Goal: Task Accomplishment & Management: Use online tool/utility

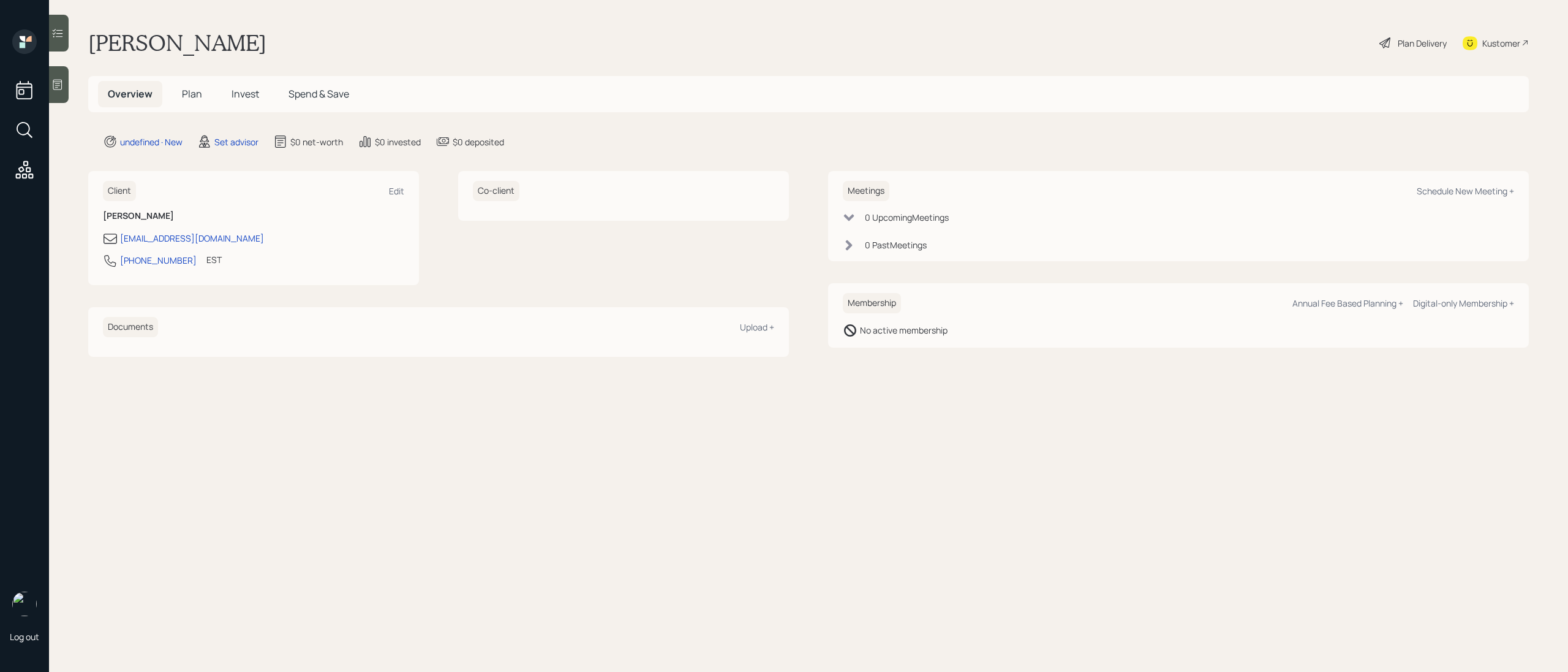
click at [55, 79] on icon at bounding box center [58, 85] width 12 height 12
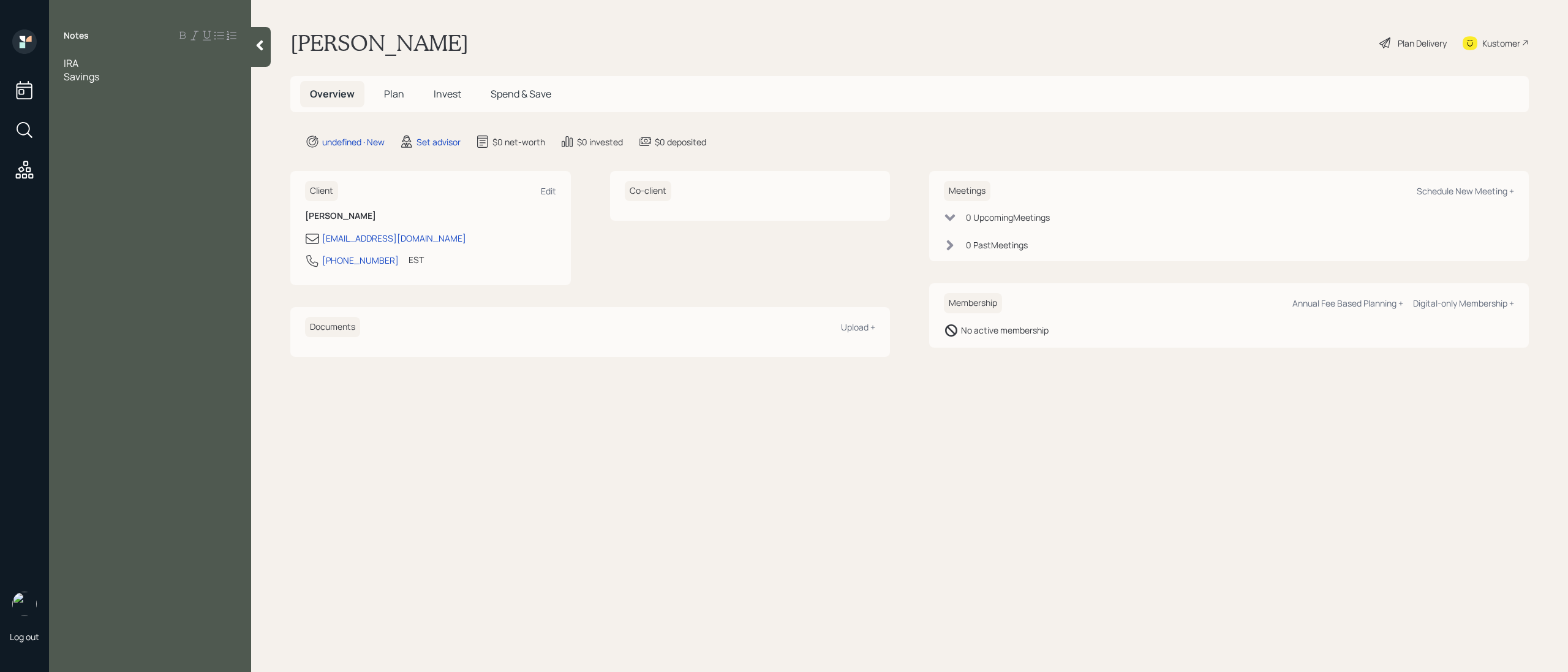
click at [64, 64] on span "IRA" at bounding box center [71, 62] width 15 height 13
click at [111, 66] on div "Retired" at bounding box center [150, 62] width 172 height 13
click at [63, 61] on div "Retired IRA Savings" at bounding box center [150, 76] width 202 height 41
click at [62, 63] on div "Retired IRA Savings" at bounding box center [150, 76] width 202 height 41
click at [64, 62] on span "Retired" at bounding box center [80, 62] width 33 height 13
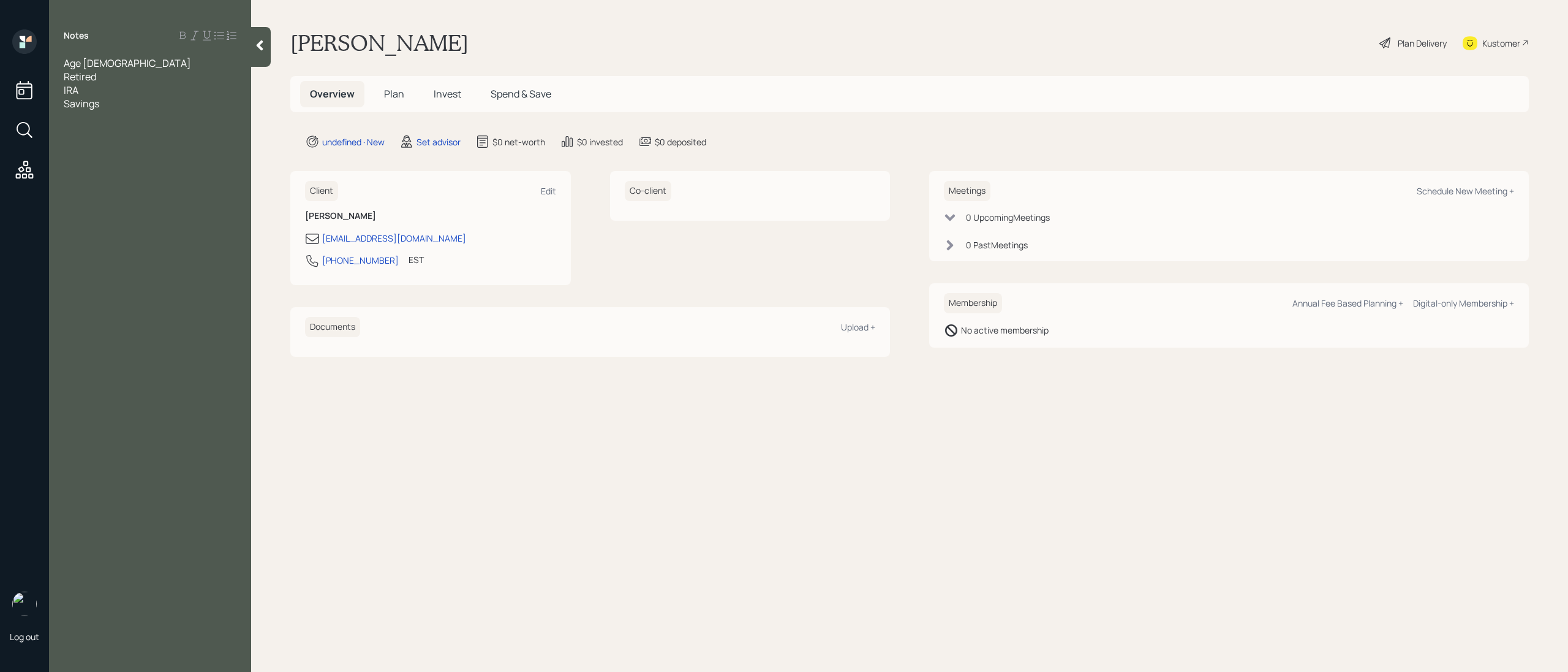
click at [107, 77] on div "Retired" at bounding box center [150, 76] width 172 height 13
click at [98, 135] on div "IRA" at bounding box center [150, 130] width 172 height 13
click at [126, 144] on div "Savings" at bounding box center [150, 144] width 172 height 13
click at [229, 182] on div "wants to make sure he is in the rigth investment strategy" at bounding box center [150, 191] width 172 height 27
click at [136, 164] on div at bounding box center [150, 170] width 172 height 13
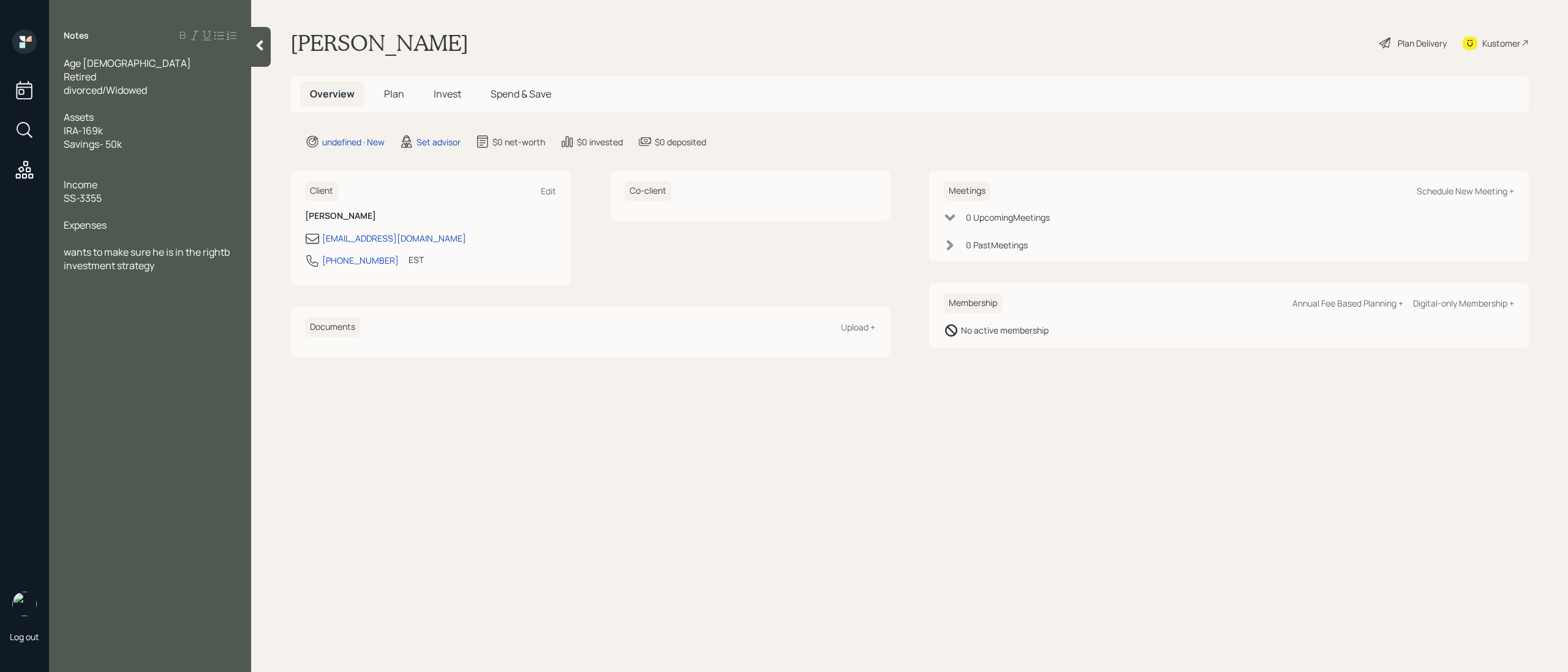
click at [90, 162] on div at bounding box center [150, 157] width 172 height 13
click at [74, 249] on div at bounding box center [150, 251] width 172 height 13
click at [136, 243] on div "Expenses" at bounding box center [150, 238] width 172 height 13
click at [225, 268] on div "property taxes - 5500 a year" at bounding box center [150, 265] width 172 height 13
click at [158, 250] on span "saving a bit on a monly basis" at bounding box center [126, 251] width 126 height 13
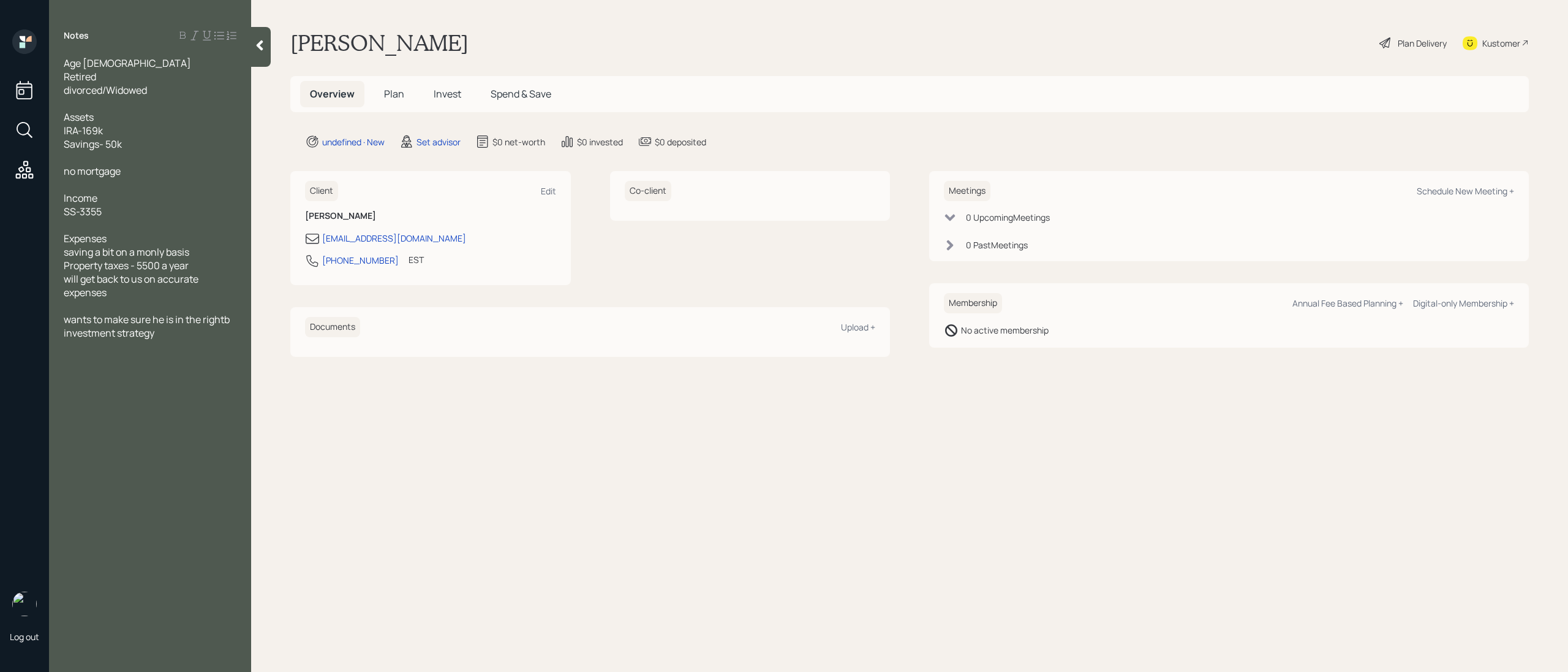
click at [158, 250] on span "saving a bit on a monly basis" at bounding box center [126, 251] width 126 height 13
click at [157, 249] on span "saving a bit on a monly basis" at bounding box center [126, 251] width 126 height 13
click at [175, 341] on div "Notes Age [DEMOGRAPHIC_DATA] Retired divorced/Widowed Assets IRA-169k Savings- …" at bounding box center [150, 343] width 202 height 628
click at [171, 338] on div "wants to make sure he is in the rightb investment strategy" at bounding box center [150, 326] width 172 height 27
click at [224, 318] on span "wants to make sure he is in the rightb investment strategy" at bounding box center [147, 326] width 168 height 27
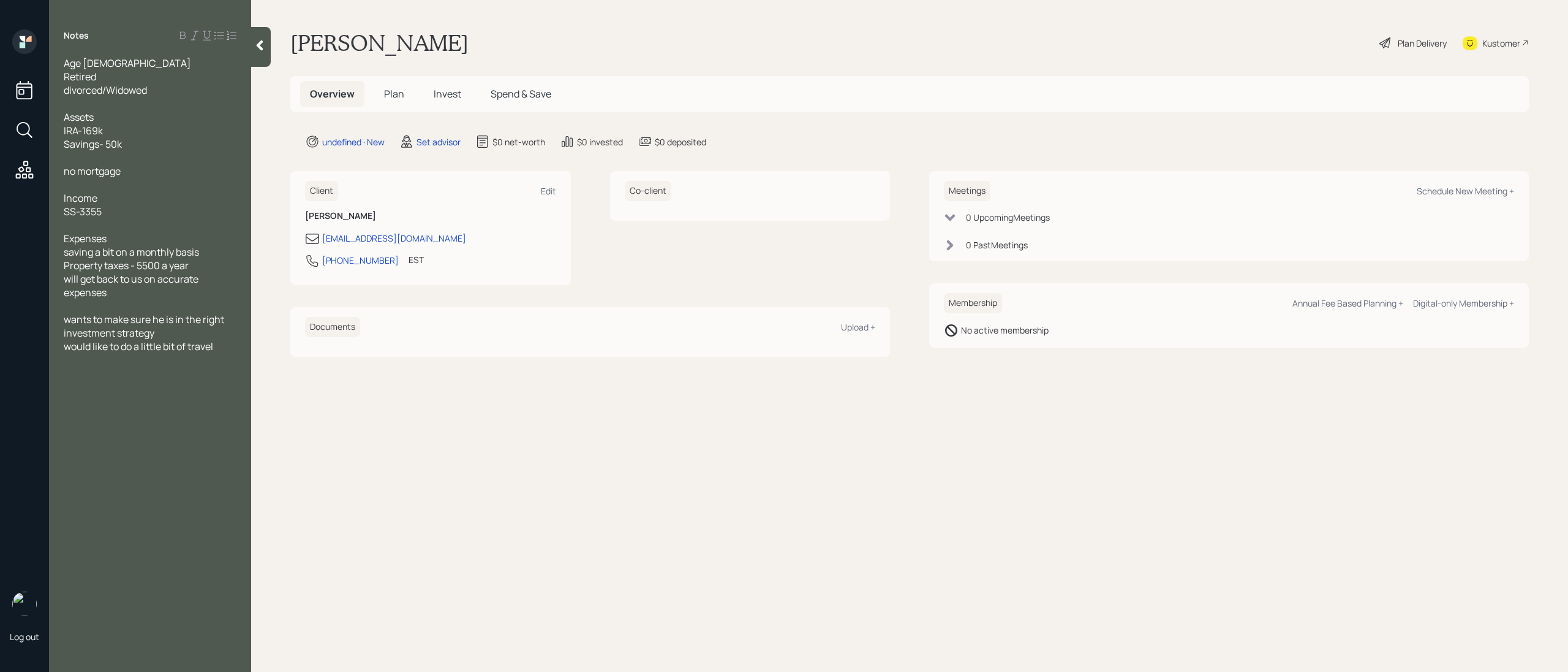
click at [98, 158] on div at bounding box center [150, 157] width 172 height 13
click at [1438, 194] on div "Schedule New Meeting +" at bounding box center [1465, 190] width 98 height 12
select select "round-[PERSON_NAME]"
